Goal: Browse casually

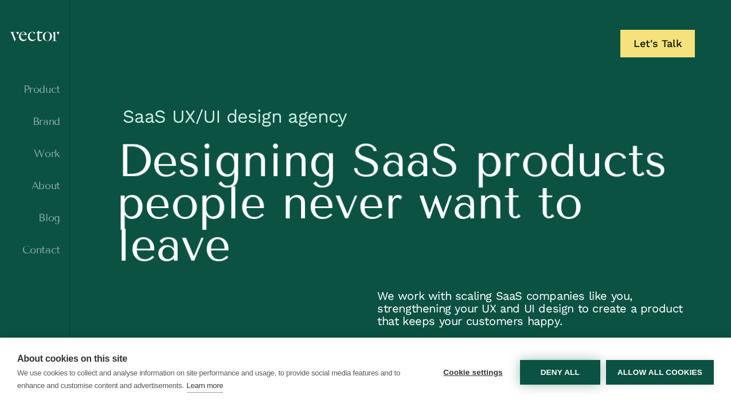
click at [562, 372] on button "Deny all" at bounding box center [560, 372] width 80 height 25
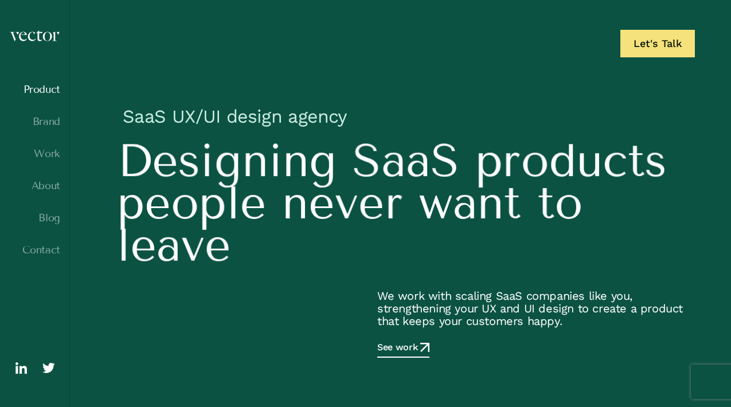
click at [42, 95] on link "Product" at bounding box center [34, 89] width 51 height 11
click at [47, 121] on link "Brand" at bounding box center [34, 121] width 51 height 11
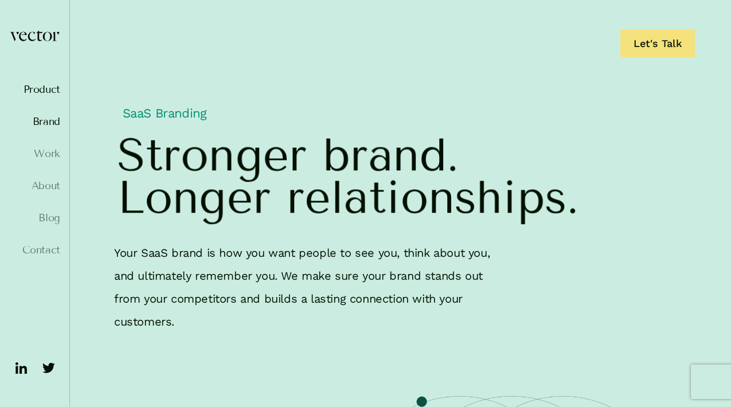
click at [44, 88] on link "Product" at bounding box center [34, 89] width 51 height 11
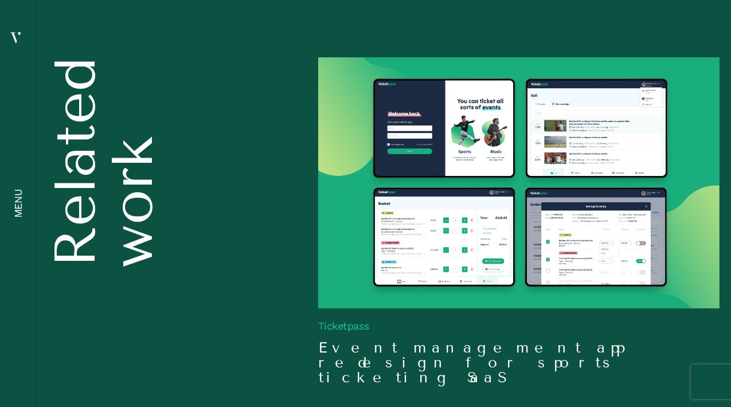
scroll to position [3830, 0]
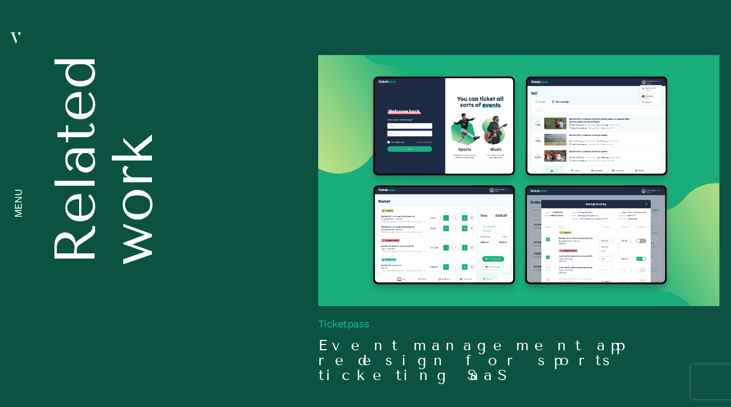
click at [440, 242] on img at bounding box center [518, 180] width 401 height 251
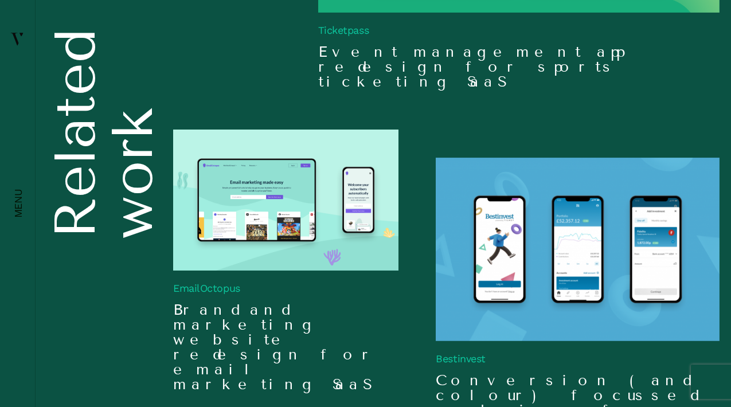
scroll to position [4139, 0]
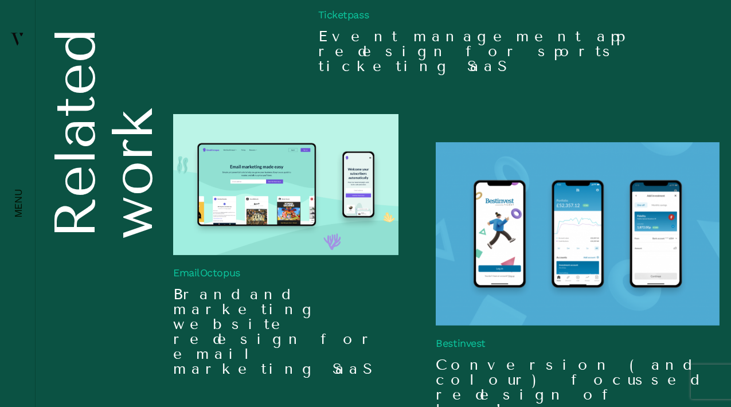
click at [324, 178] on img at bounding box center [285, 184] width 225 height 141
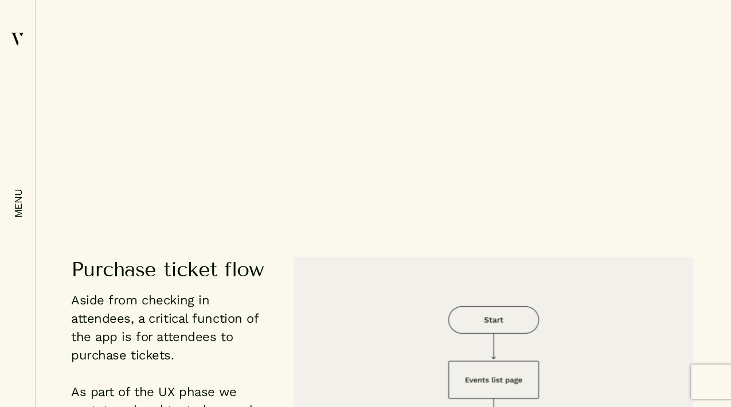
scroll to position [1325, 0]
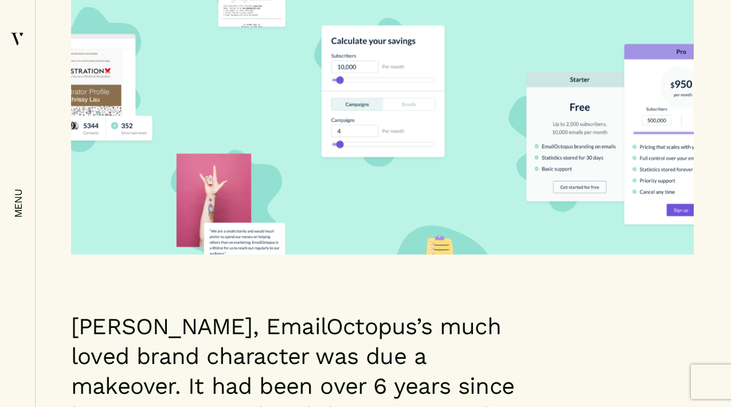
scroll to position [651, 0]
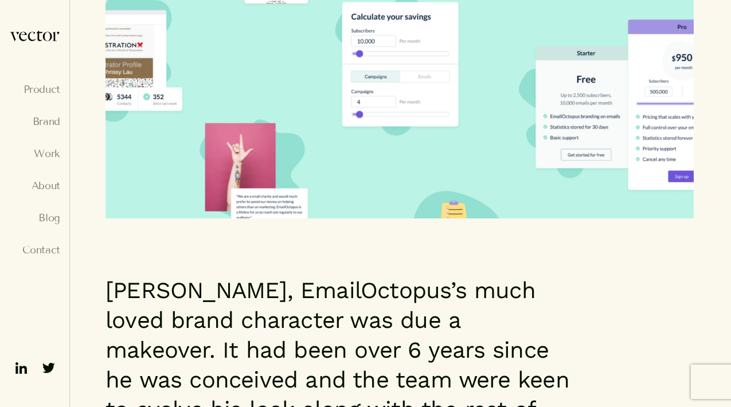
click at [10, 31] on img at bounding box center [17, 38] width 14 height 17
click at [38, 88] on link "Product" at bounding box center [34, 89] width 51 height 11
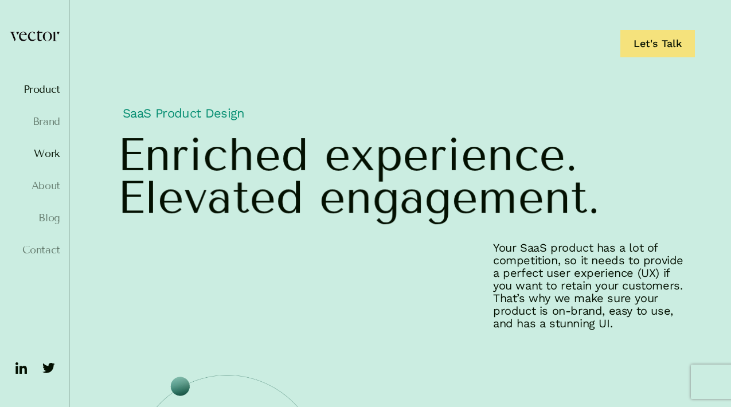
click at [44, 151] on link "Work" at bounding box center [34, 153] width 51 height 11
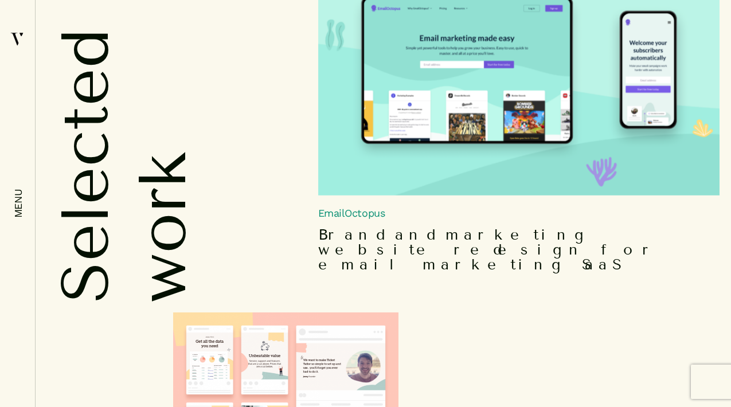
scroll to position [1559, 0]
